Goal: Transaction & Acquisition: Purchase product/service

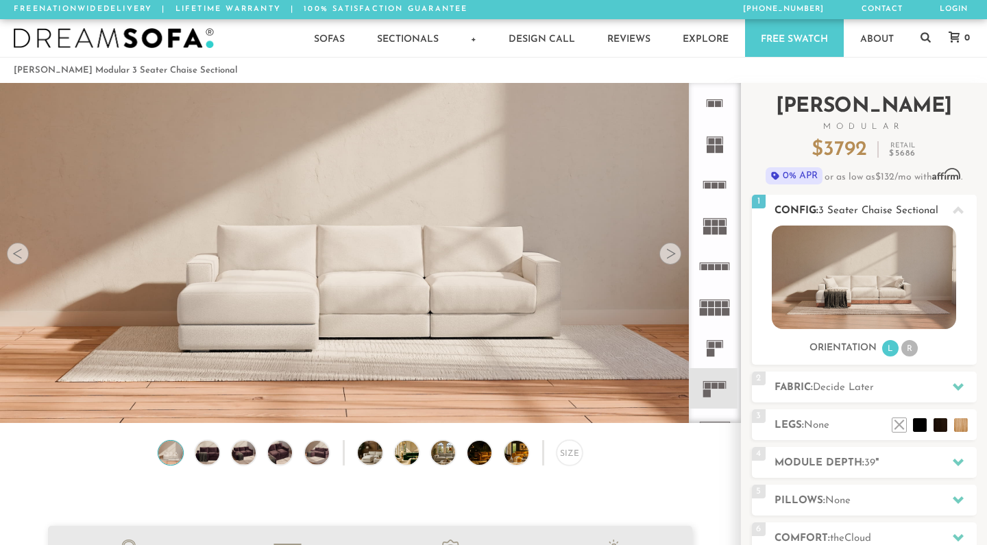
click at [913, 346] on li "R" at bounding box center [910, 348] width 16 height 16
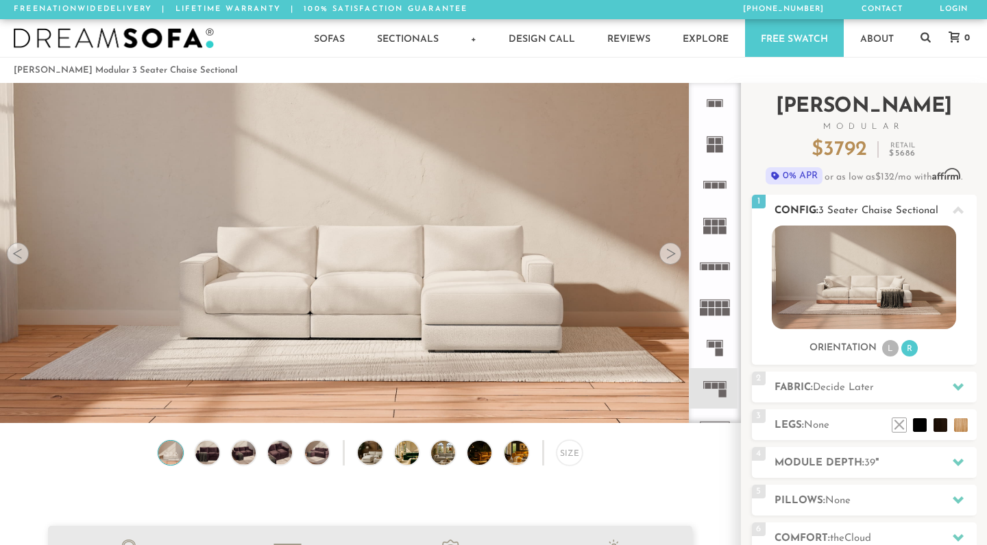
click at [885, 347] on li "L" at bounding box center [890, 348] width 16 height 16
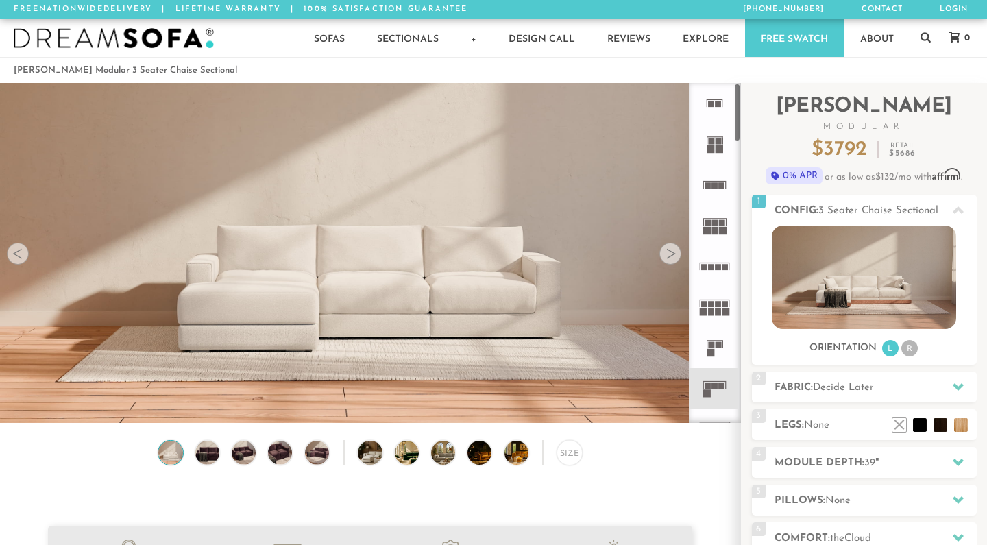
click at [719, 145] on rect at bounding box center [720, 149] width 8 height 8
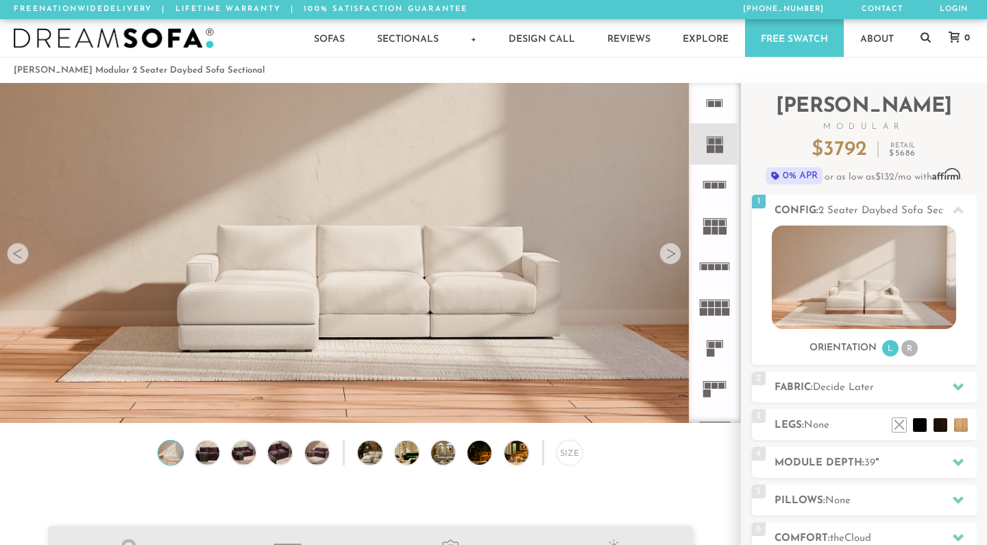
click at [711, 191] on icon at bounding box center [715, 185] width 40 height 40
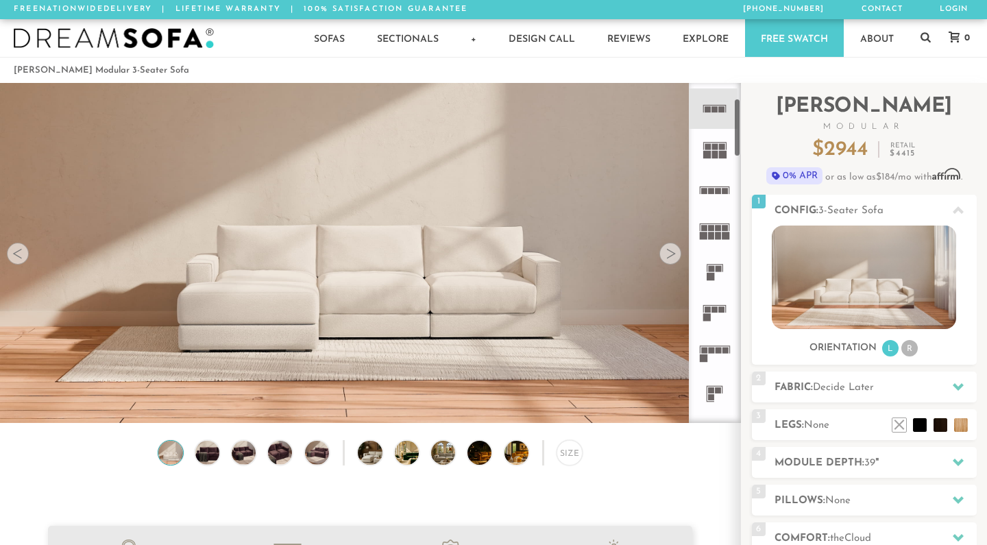
scroll to position [88, 0]
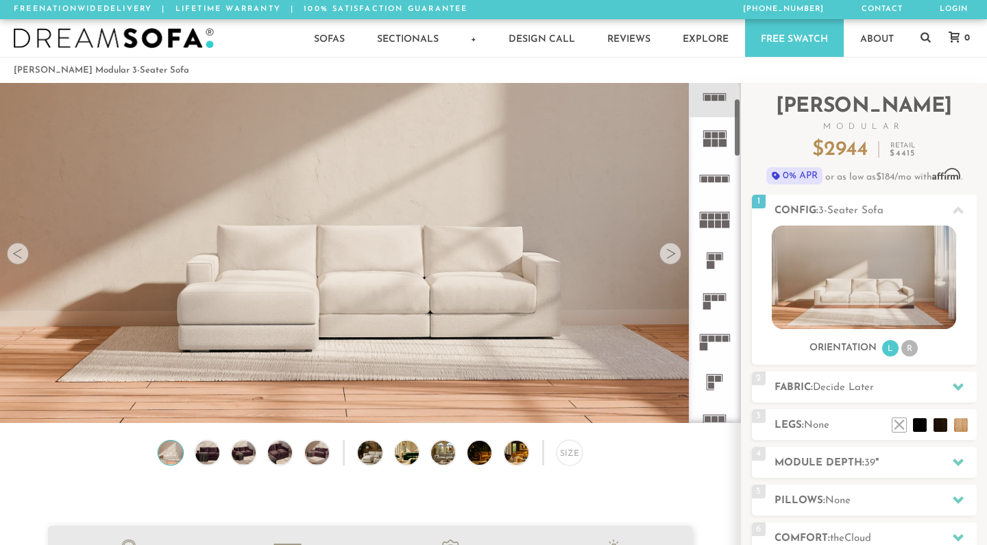
click at [705, 302] on icon at bounding box center [715, 300] width 40 height 40
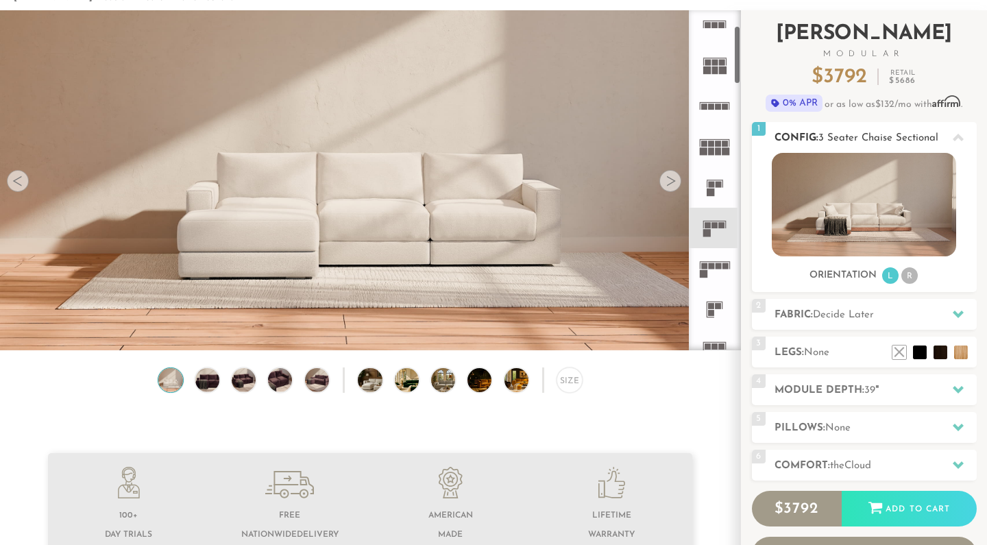
scroll to position [77, 0]
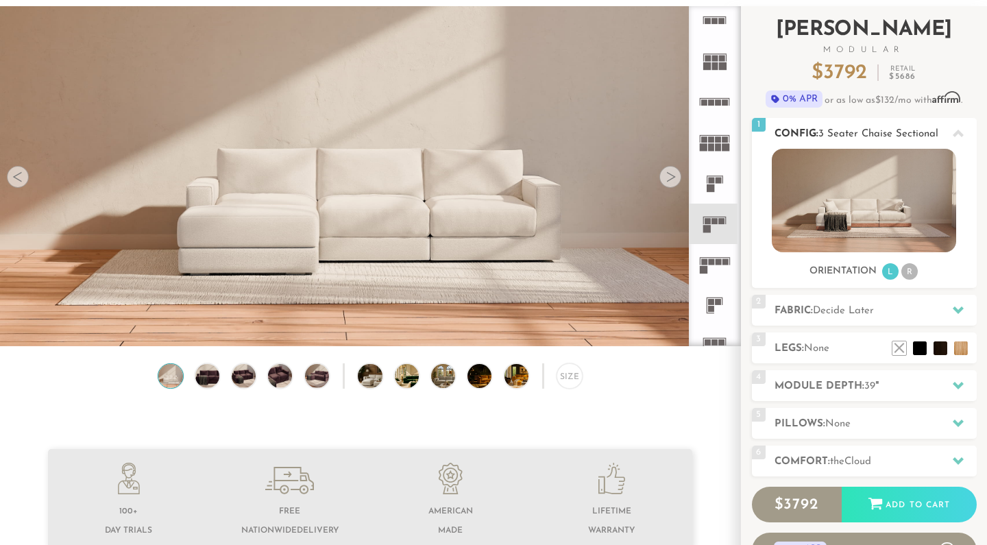
click at [906, 274] on li "R" at bounding box center [910, 271] width 16 height 16
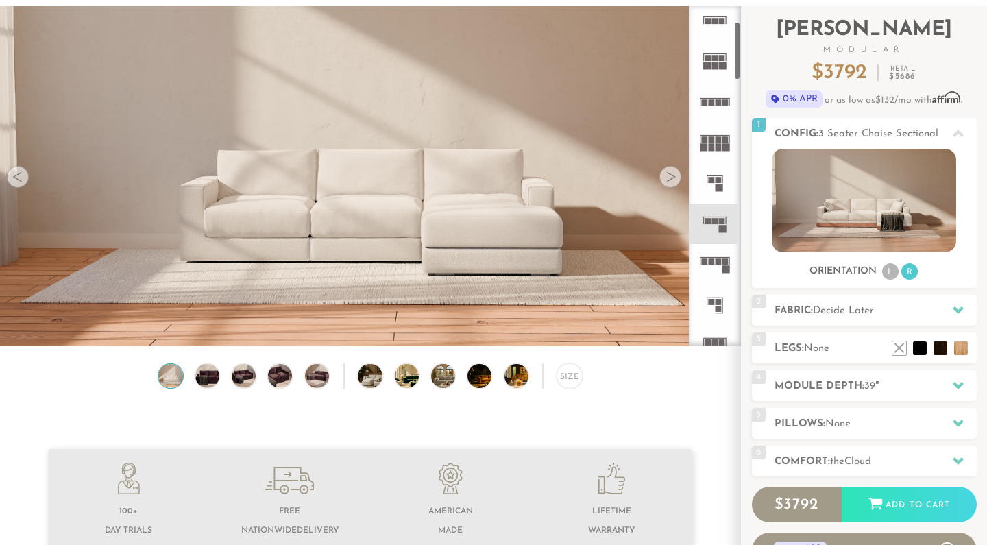
click at [668, 187] on div at bounding box center [671, 177] width 22 height 22
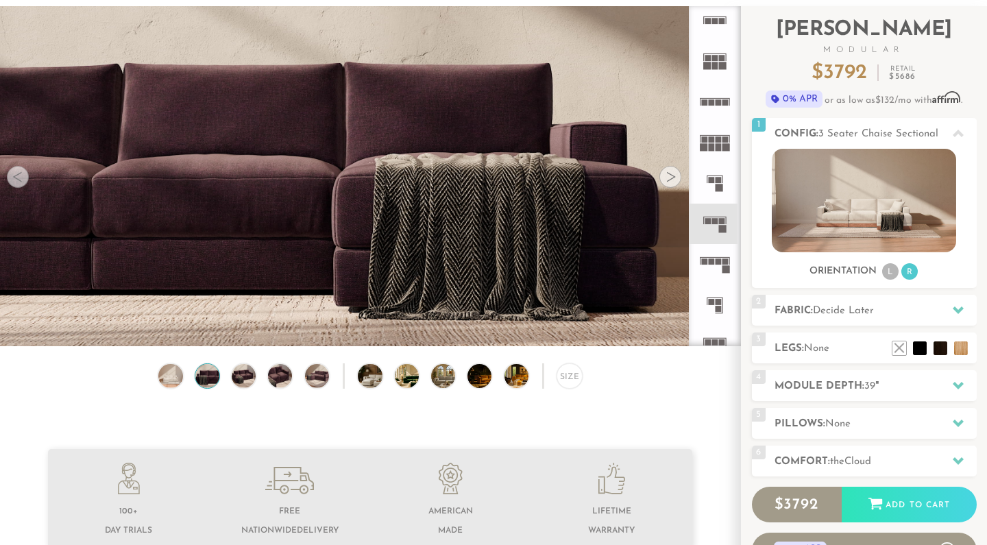
click at [668, 184] on div at bounding box center [671, 177] width 22 height 22
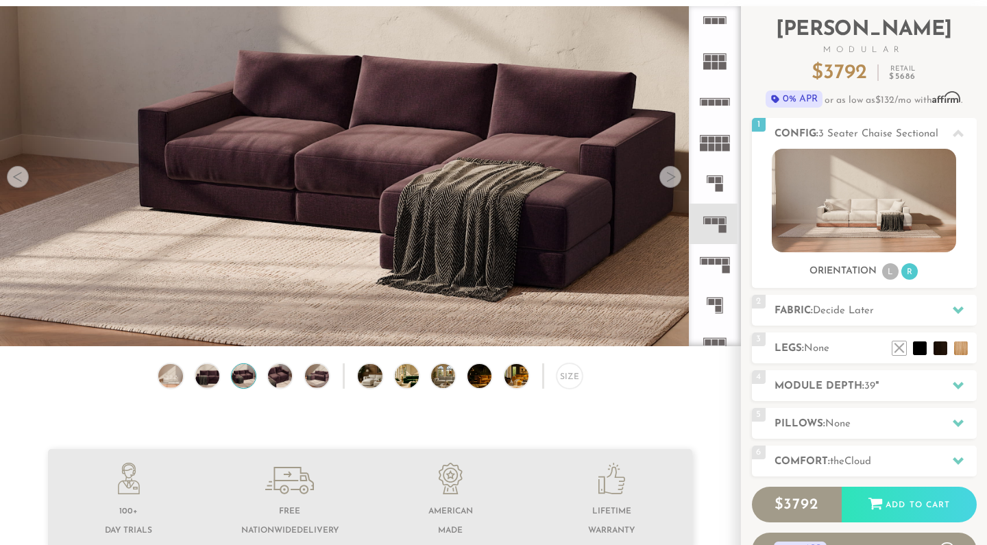
click at [668, 184] on div at bounding box center [671, 177] width 22 height 22
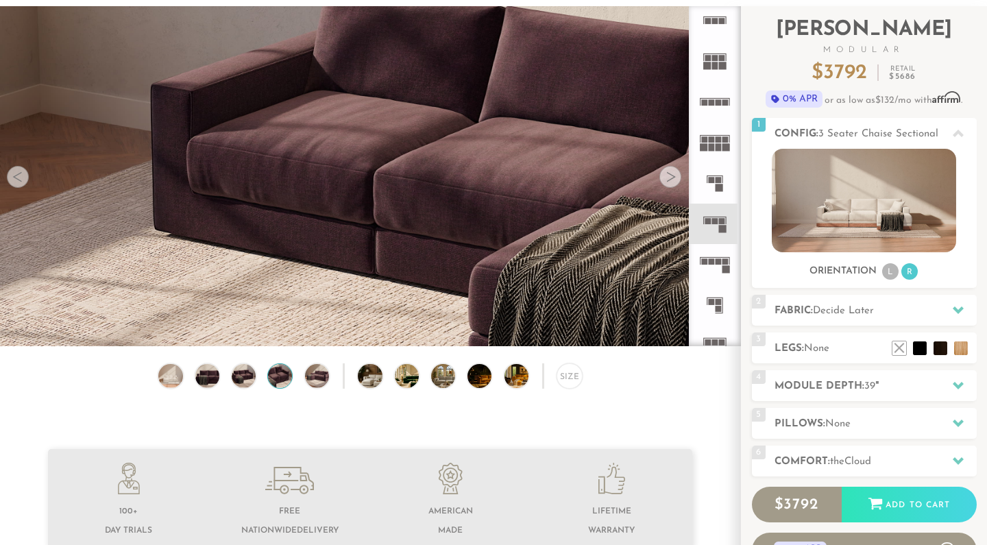
click at [668, 184] on div at bounding box center [671, 177] width 22 height 22
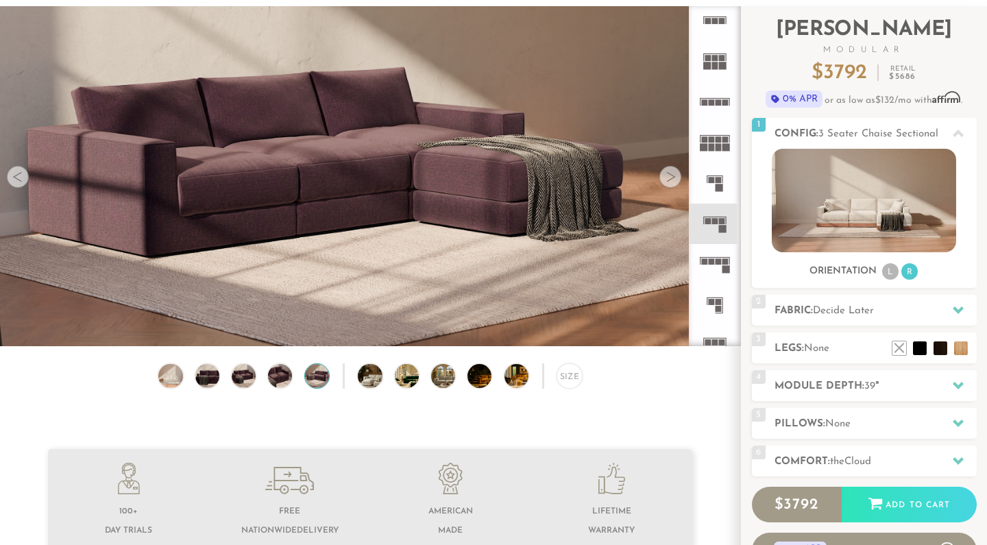
click at [668, 184] on div at bounding box center [671, 177] width 22 height 22
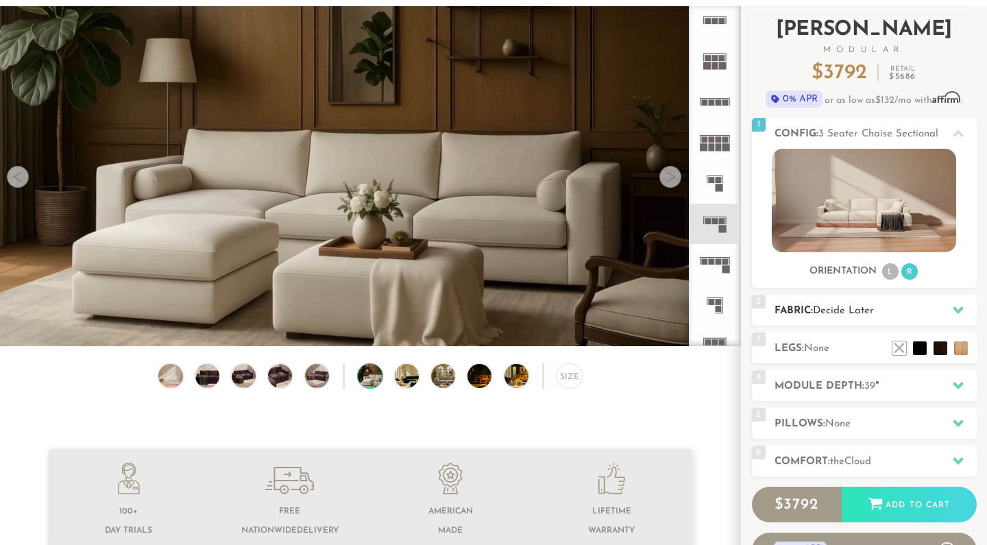
click at [953, 308] on icon at bounding box center [958, 309] width 11 height 11
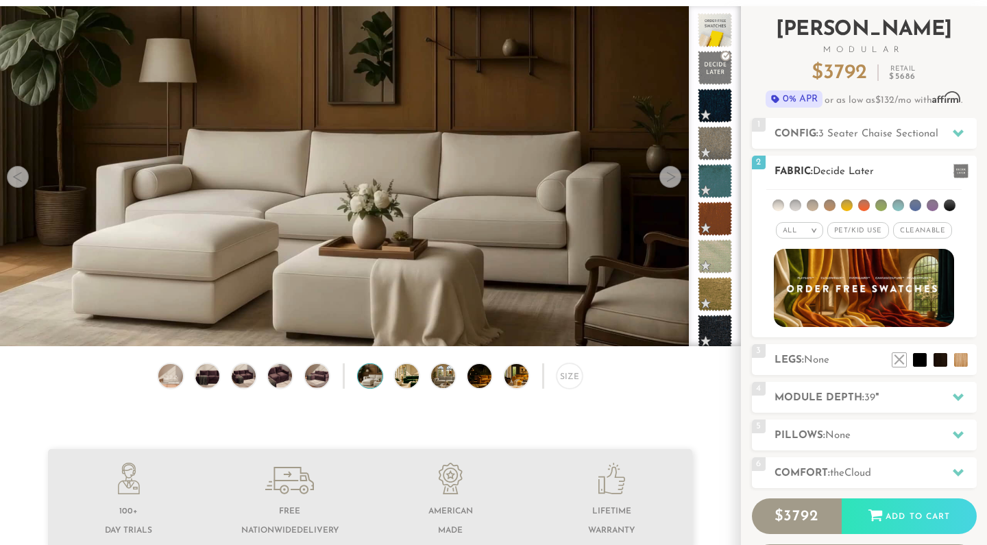
click at [865, 206] on li at bounding box center [864, 206] width 12 height 12
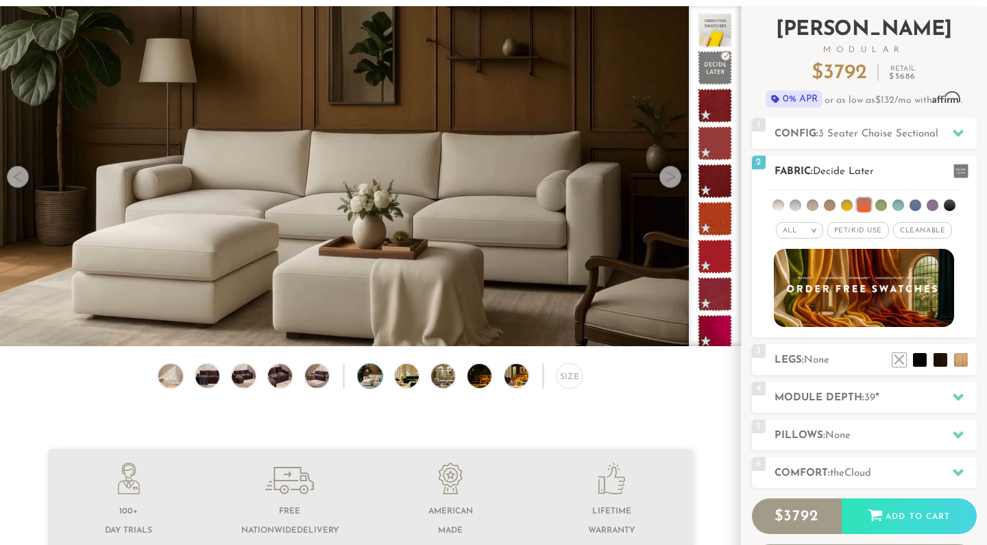
click at [914, 208] on li at bounding box center [916, 206] width 12 height 12
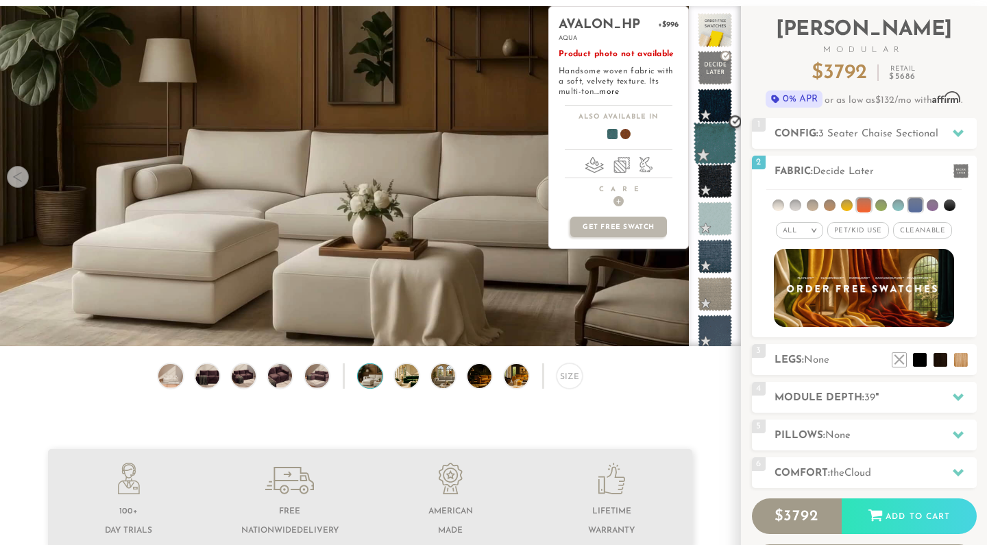
click at [714, 136] on span at bounding box center [715, 143] width 43 height 43
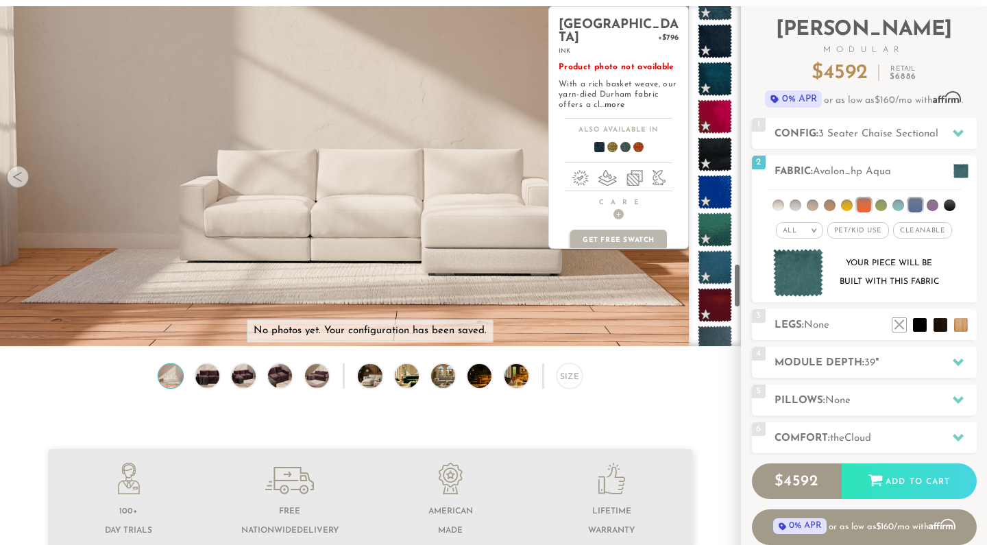
scroll to position [1949, 0]
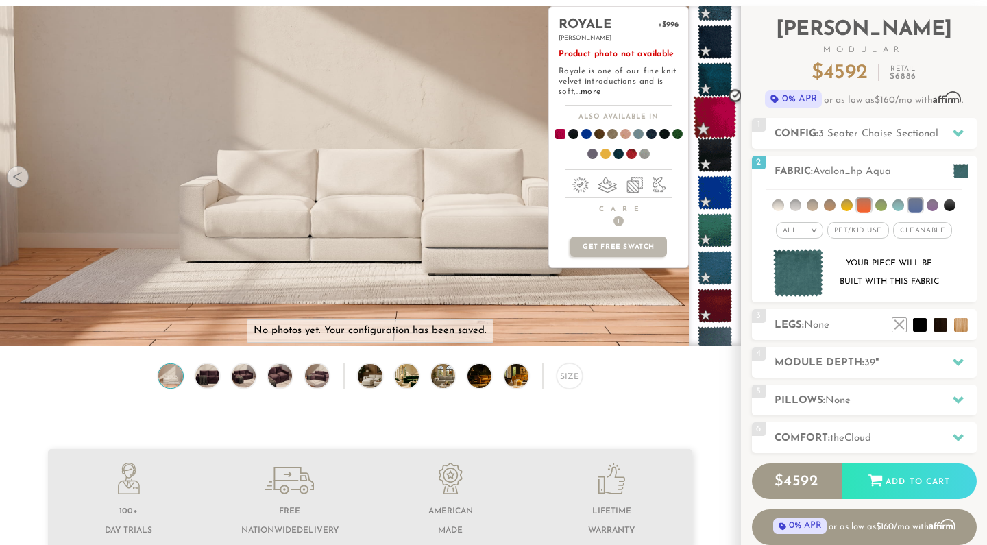
click at [713, 125] on span at bounding box center [715, 117] width 43 height 43
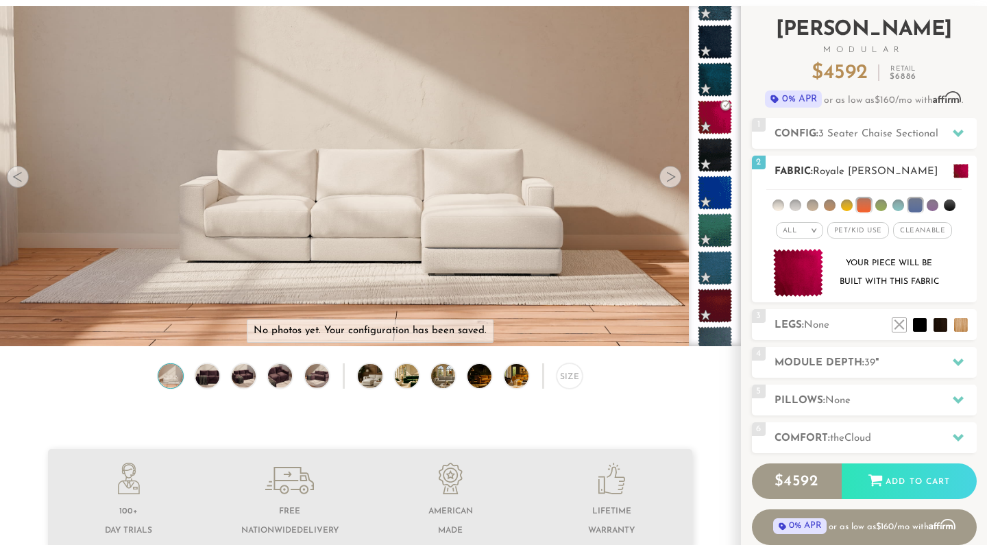
scroll to position [157, 0]
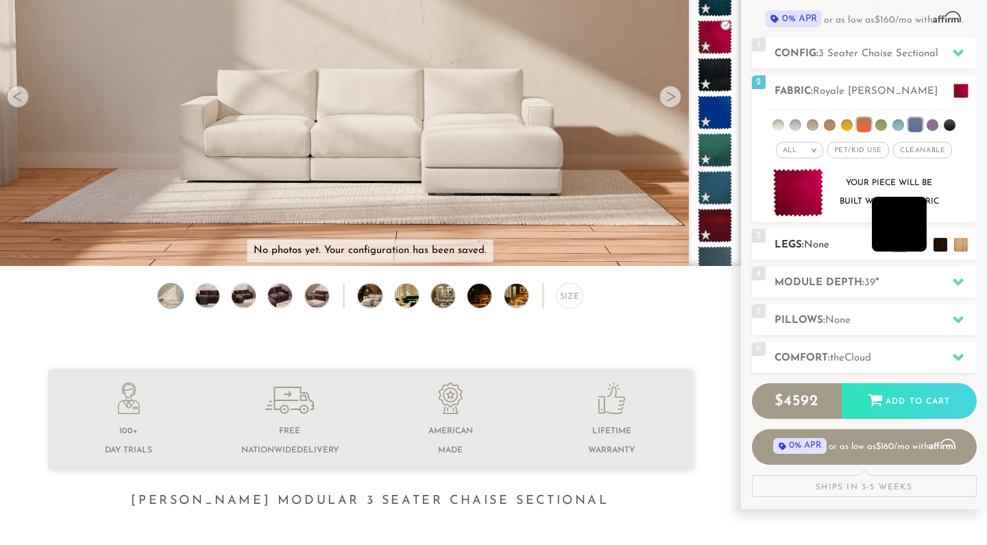
click at [898, 245] on li at bounding box center [899, 224] width 55 height 55
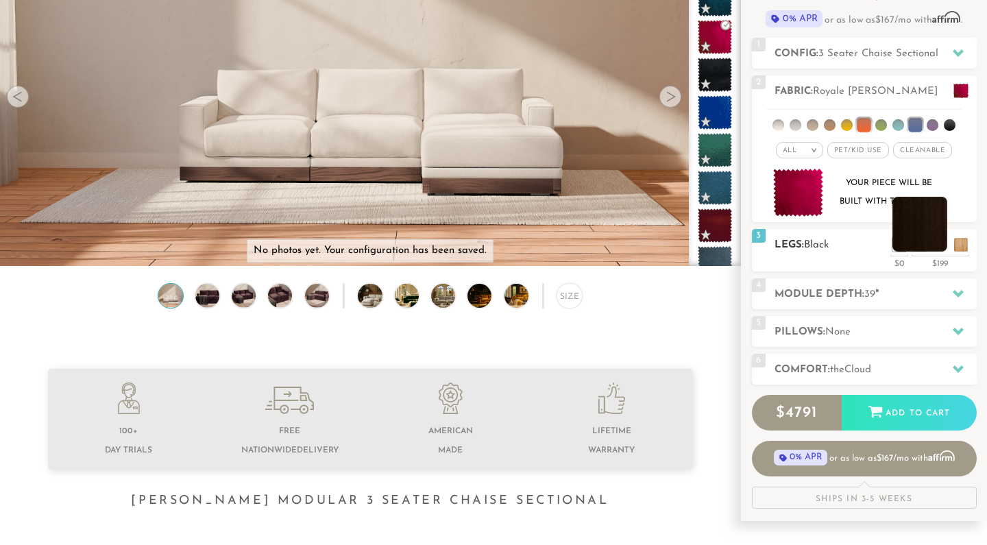
click at [944, 245] on li at bounding box center [920, 224] width 55 height 55
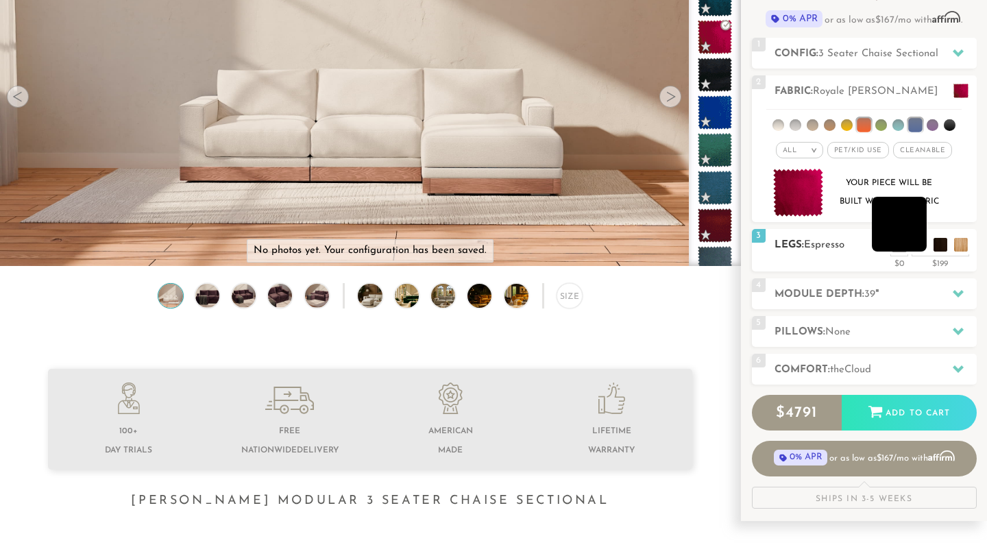
click at [922, 244] on li at bounding box center [899, 224] width 55 height 55
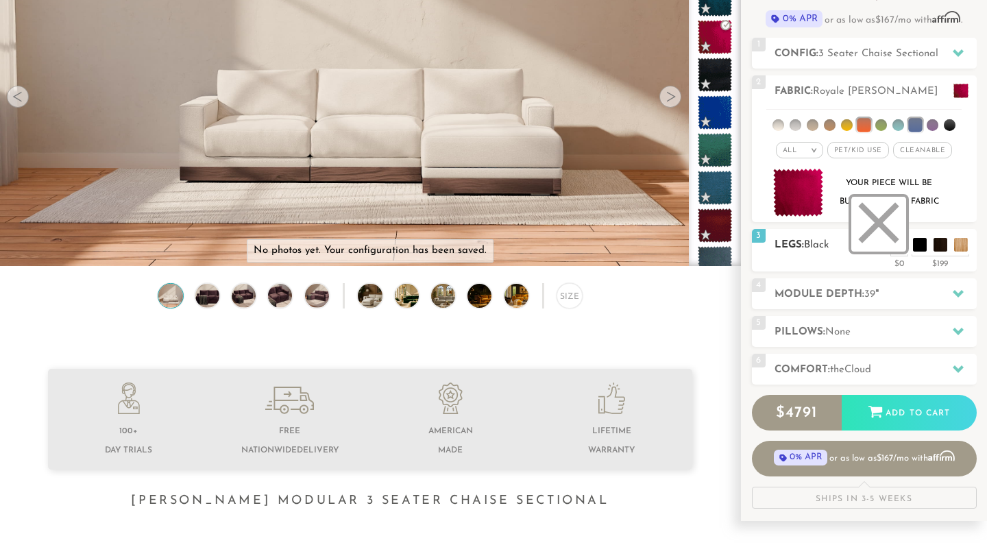
click at [902, 247] on li at bounding box center [879, 224] width 55 height 55
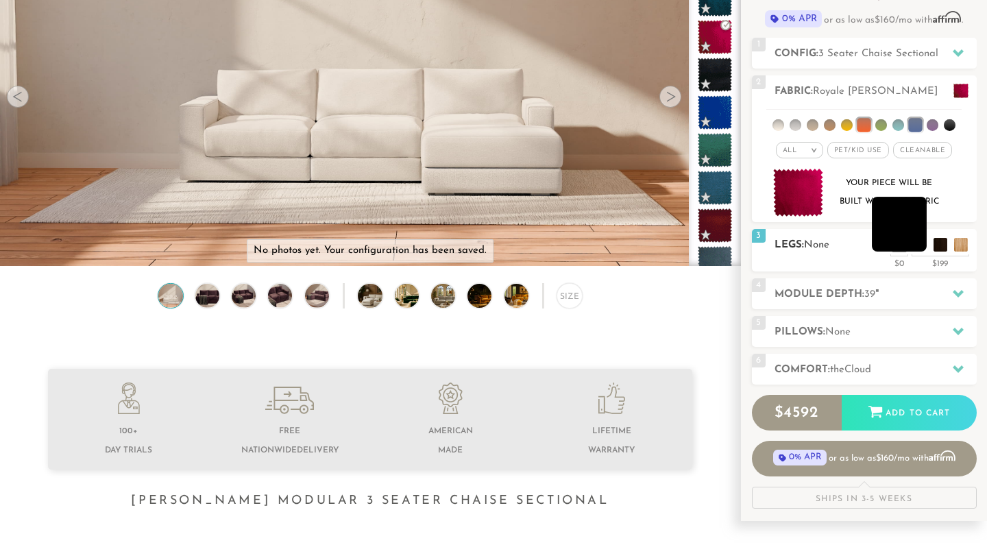
click at [922, 247] on li at bounding box center [899, 224] width 55 height 55
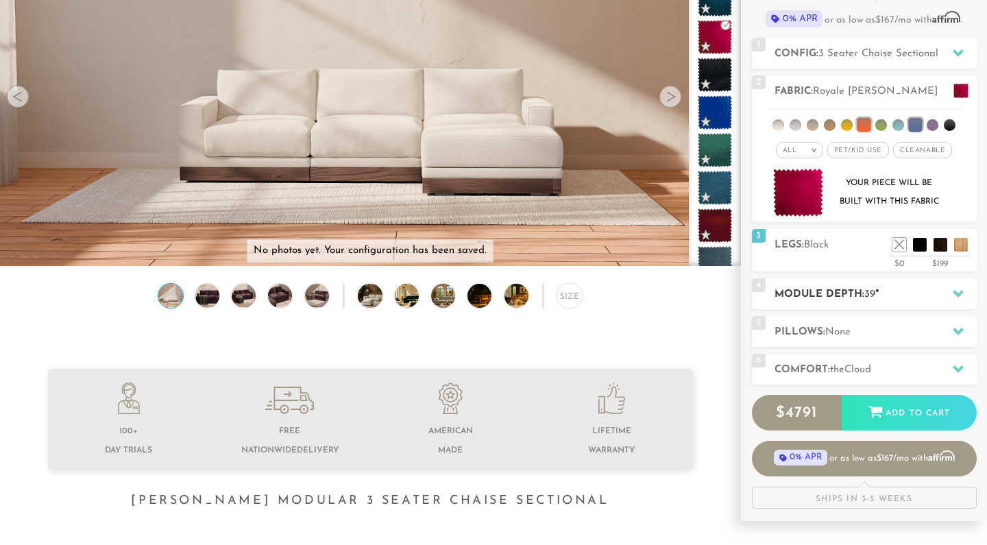
click at [870, 302] on h2 "Module Depth: 39 "" at bounding box center [876, 295] width 202 height 16
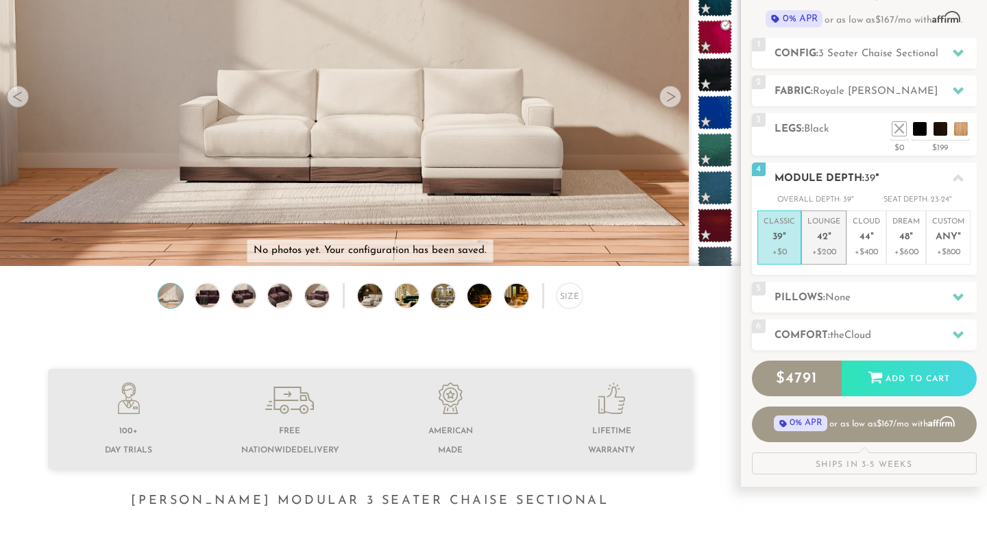
click at [820, 228] on p "Lounge 42 "" at bounding box center [824, 231] width 33 height 29
